Goal: Check status: Check status

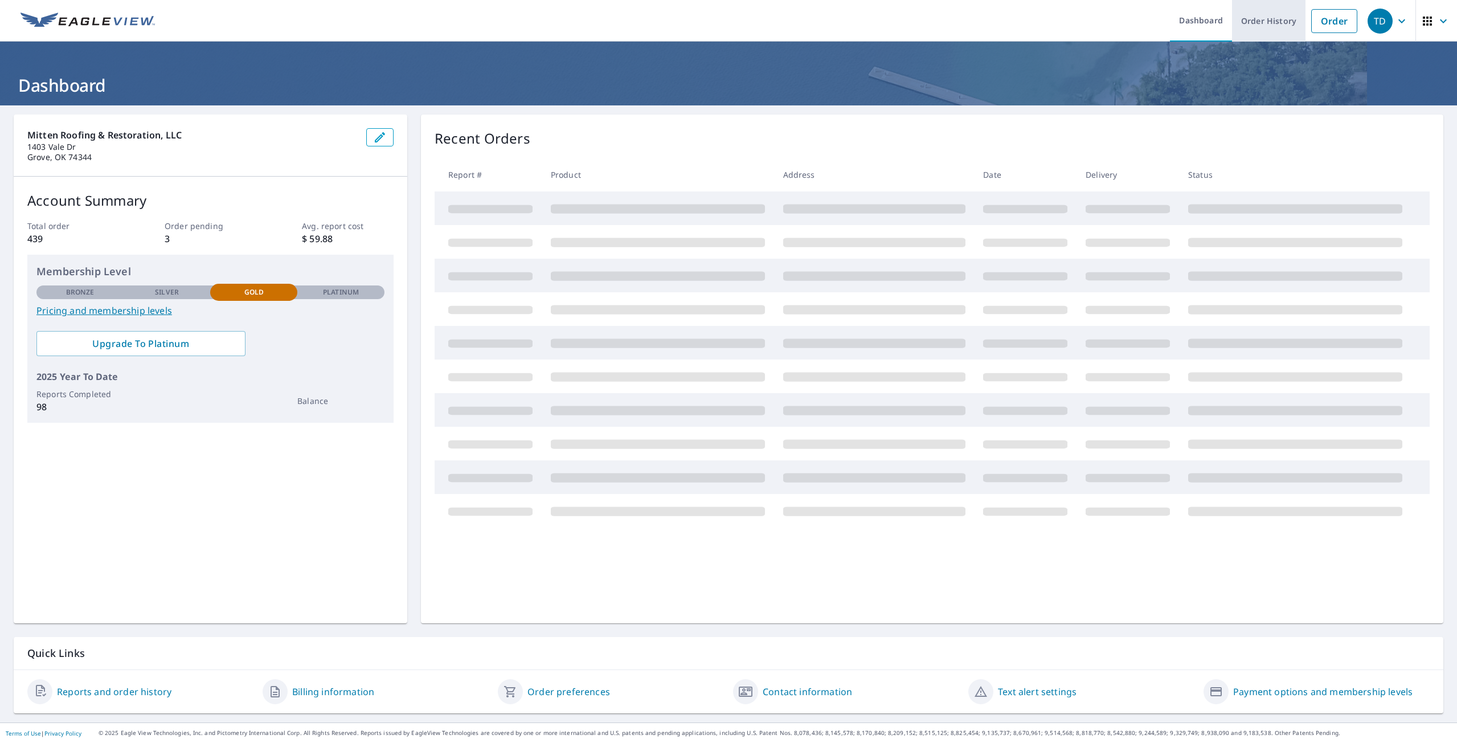
click at [1268, 24] on link "Order History" at bounding box center [1268, 21] width 73 height 42
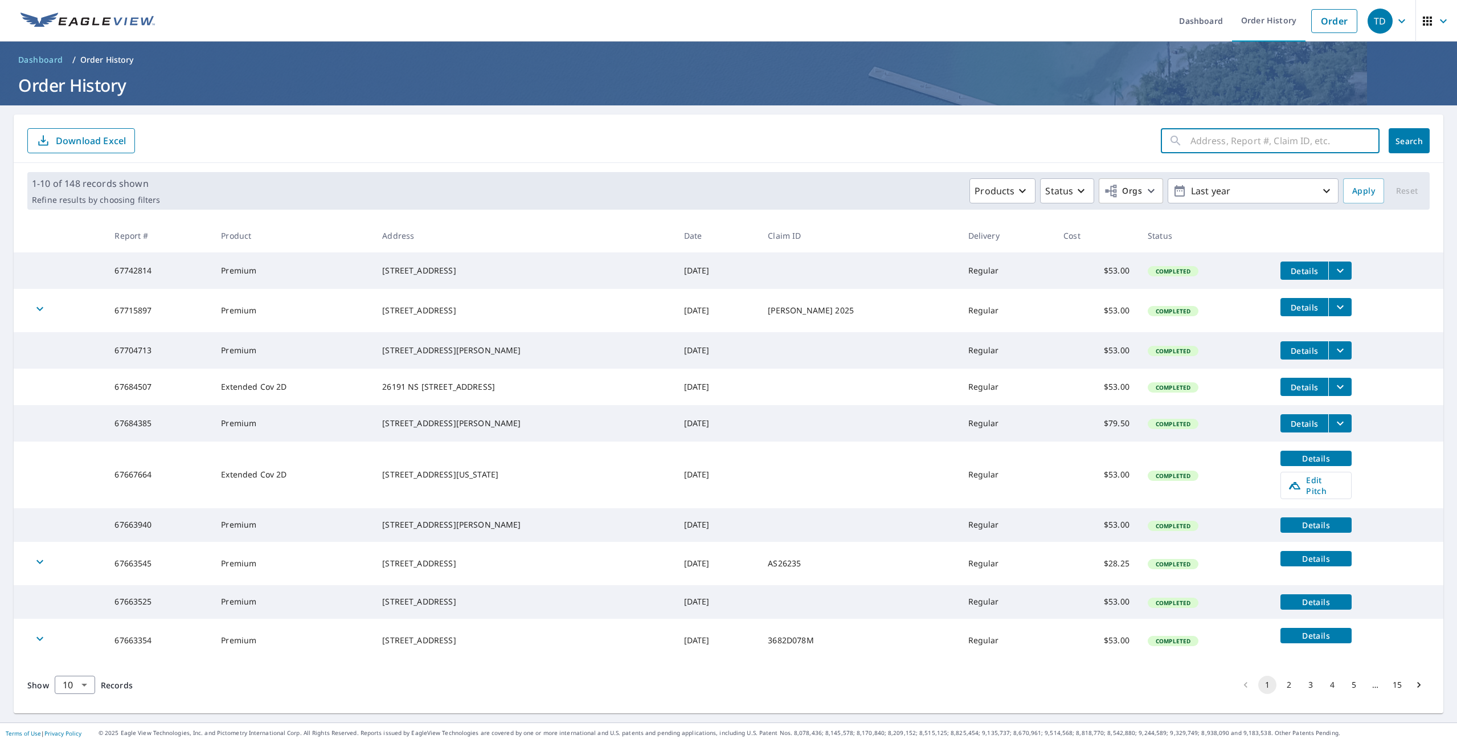
click at [1231, 155] on input "text" at bounding box center [1284, 141] width 189 height 32
click at [1262, 130] on input "text" at bounding box center [1284, 141] width 189 height 32
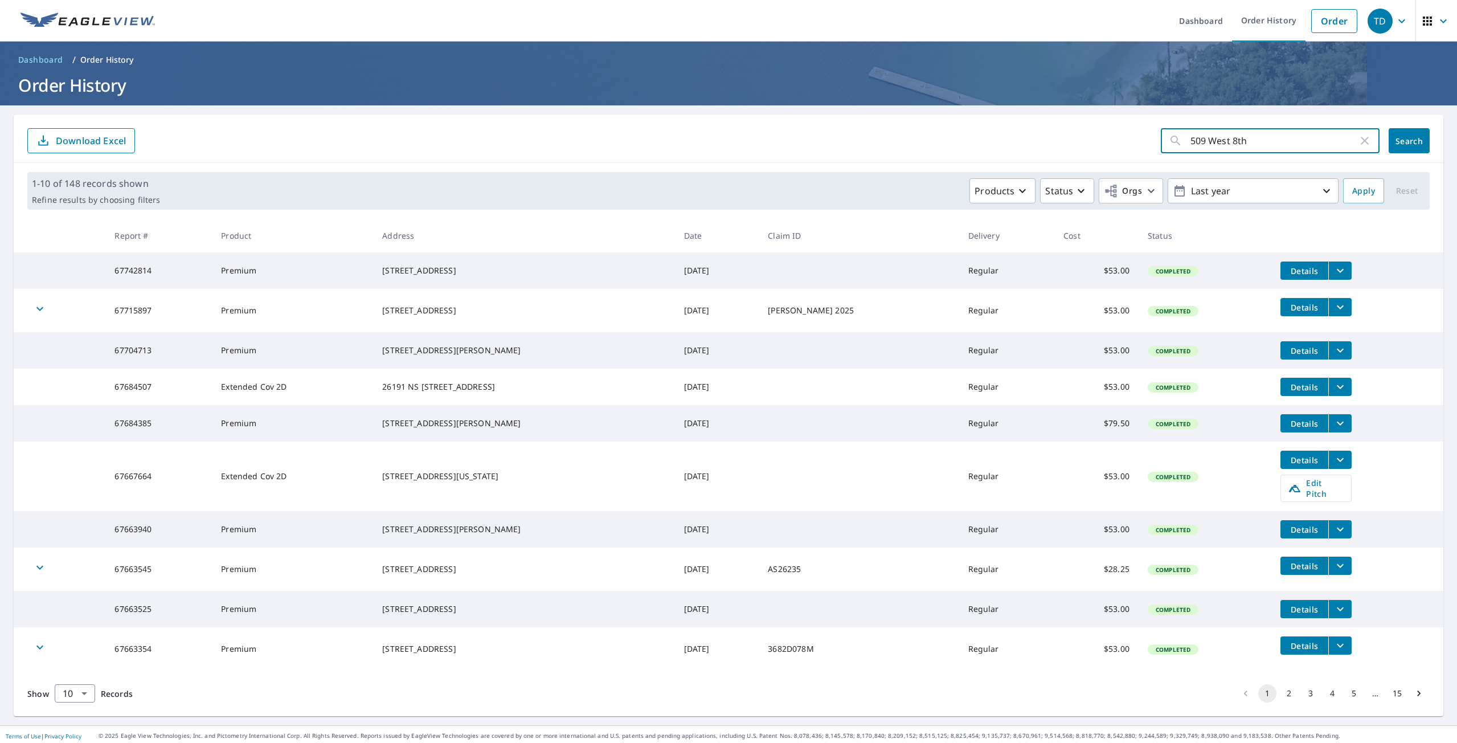
type input "509 West 8th"
click at [1404, 142] on span "Search" at bounding box center [1409, 141] width 23 height 11
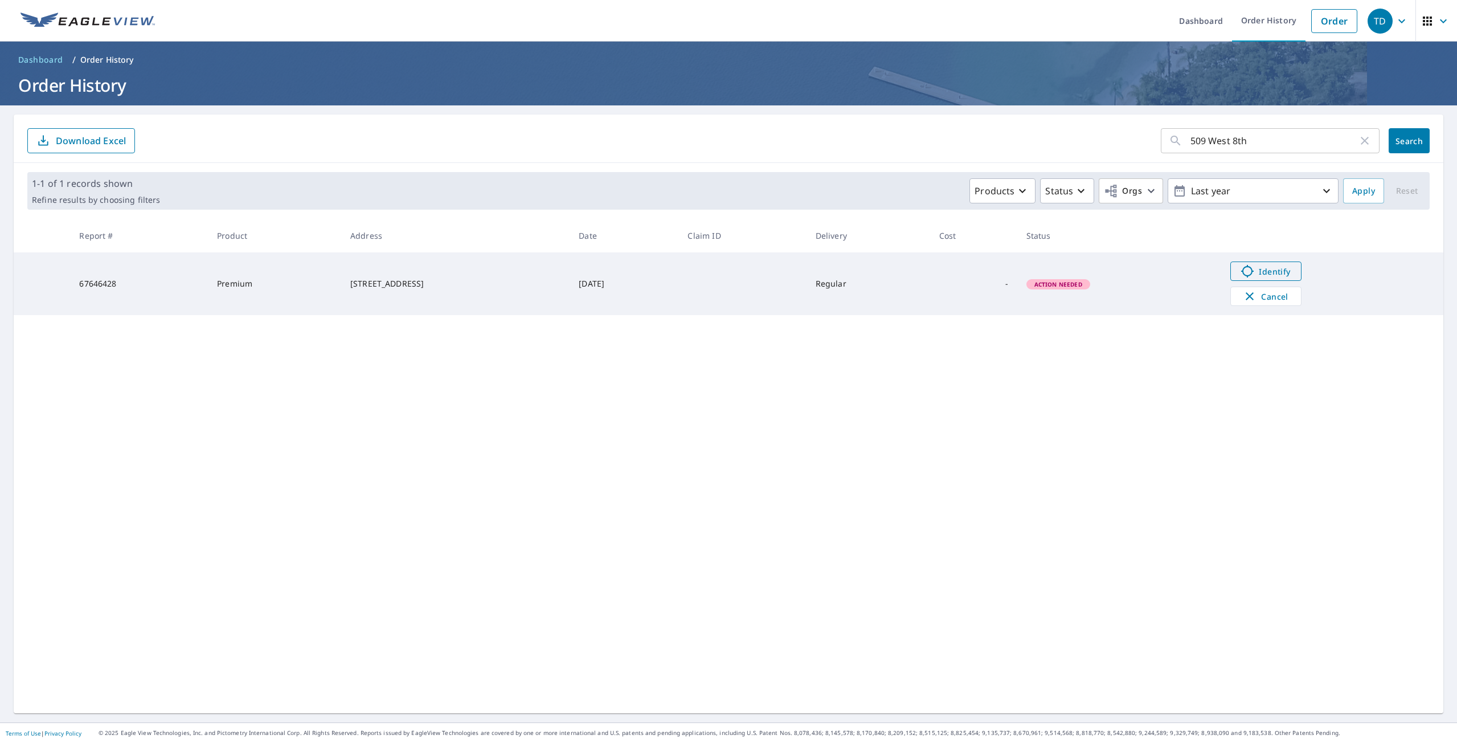
click at [1260, 274] on span "Identify" at bounding box center [1266, 271] width 56 height 14
